Goal: Information Seeking & Learning: Learn about a topic

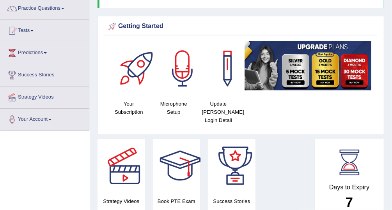
scroll to position [63, 0]
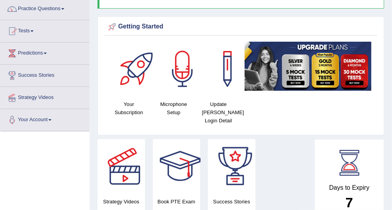
click at [16, 28] on div at bounding box center [12, 31] width 12 height 12
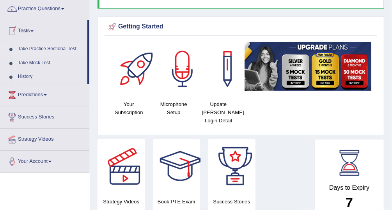
click at [66, 51] on link "Take Practice Sectional Test" at bounding box center [50, 49] width 73 height 14
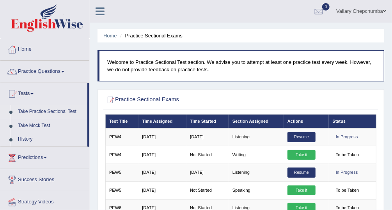
click at [41, 71] on link "Practice Questions" at bounding box center [44, 70] width 89 height 19
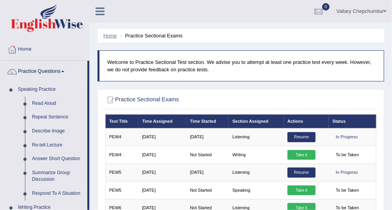
click at [105, 37] on link "Home" at bounding box center [110, 36] width 14 height 6
